Goal: Information Seeking & Learning: Learn about a topic

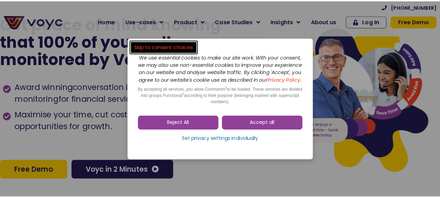
scroll to position [336, 0]
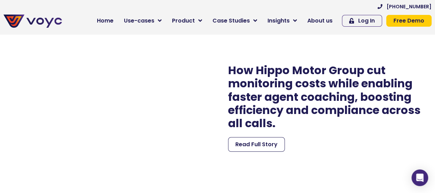
scroll to position [1003, 3]
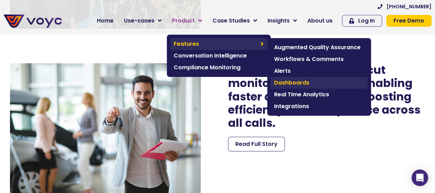
click at [291, 82] on span "Dashboards" at bounding box center [319, 83] width 90 height 8
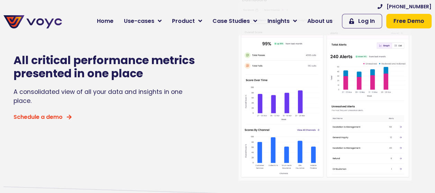
scroll to position [95, 0]
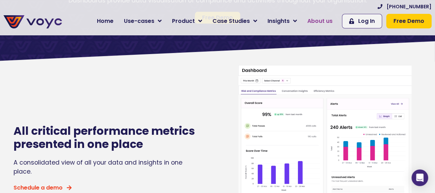
click at [330, 20] on span "About us" at bounding box center [319, 21] width 25 height 8
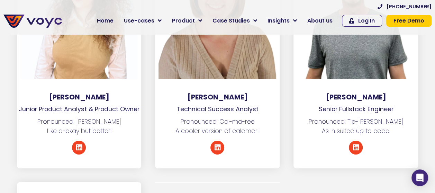
scroll to position [3653, 0]
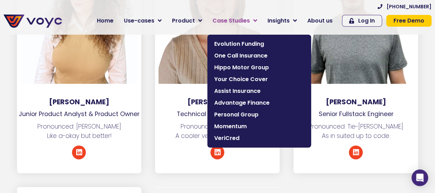
click at [250, 24] on span "Case Studies" at bounding box center [230, 21] width 37 height 8
click at [257, 19] on icon at bounding box center [255, 21] width 4 height 6
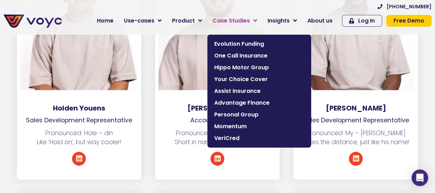
click at [257, 19] on link "Case Studies" at bounding box center [234, 21] width 55 height 14
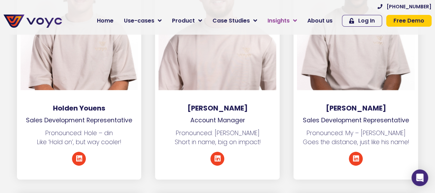
click at [281, 19] on span "Insights" at bounding box center [278, 21] width 22 height 8
